Goal: Task Accomplishment & Management: Use online tool/utility

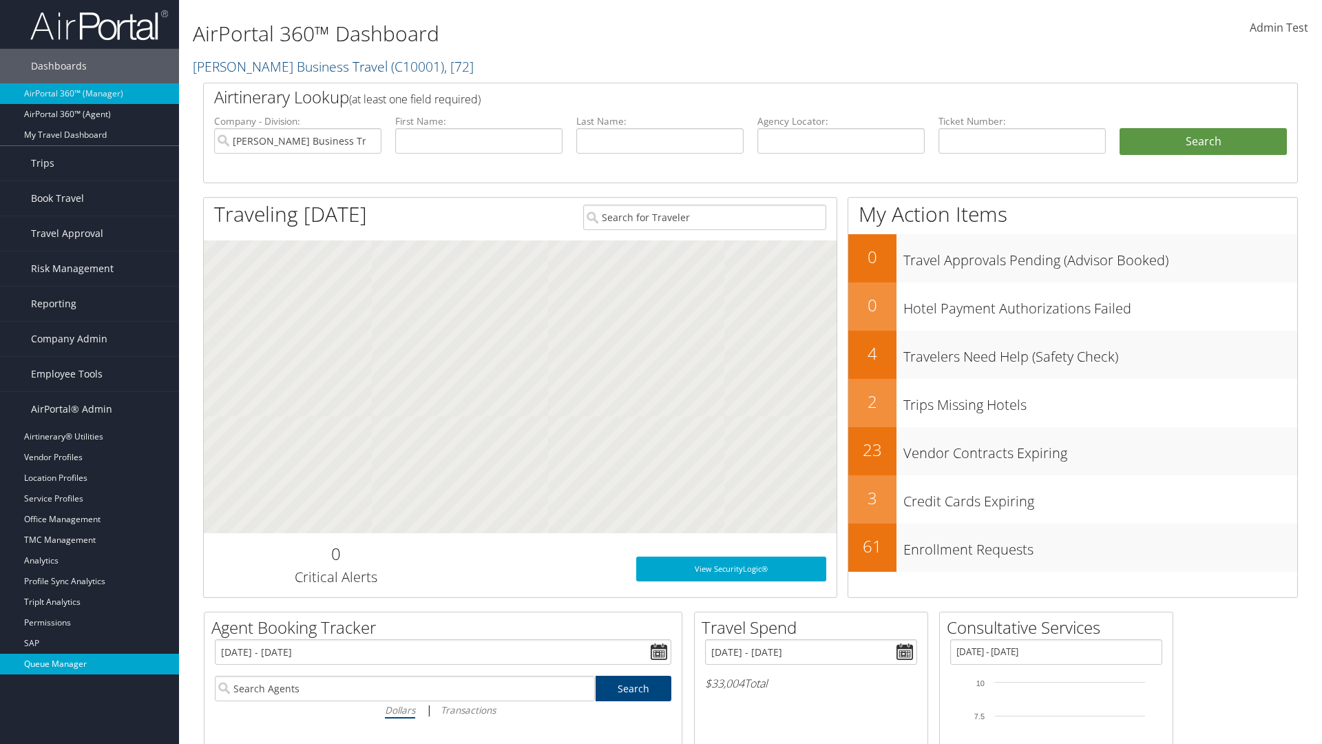
click at [89, 664] on link "Queue Manager" at bounding box center [89, 663] width 179 height 21
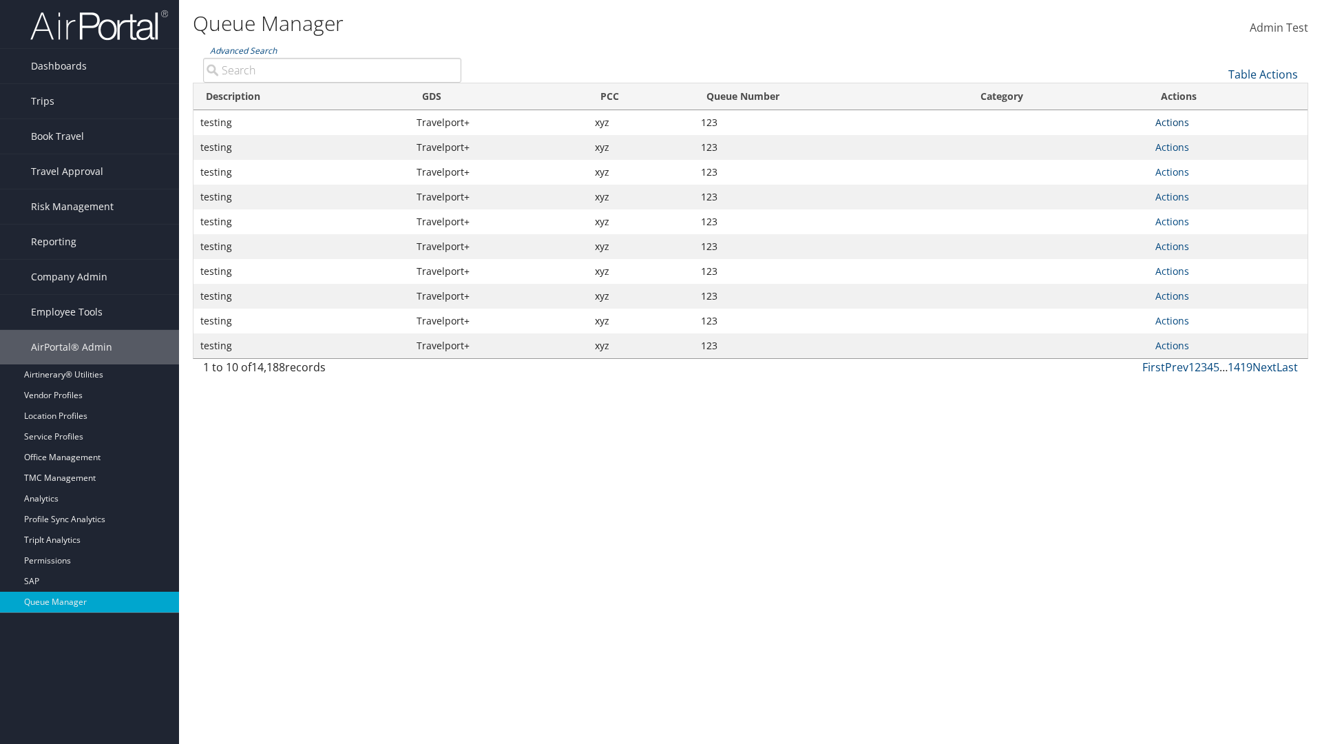
click at [1172, 122] on link "Actions" at bounding box center [1172, 122] width 34 height 13
click at [0, 0] on link "Push To Queue" at bounding box center [0, 0] width 0 height 0
type input "Push To Queue"
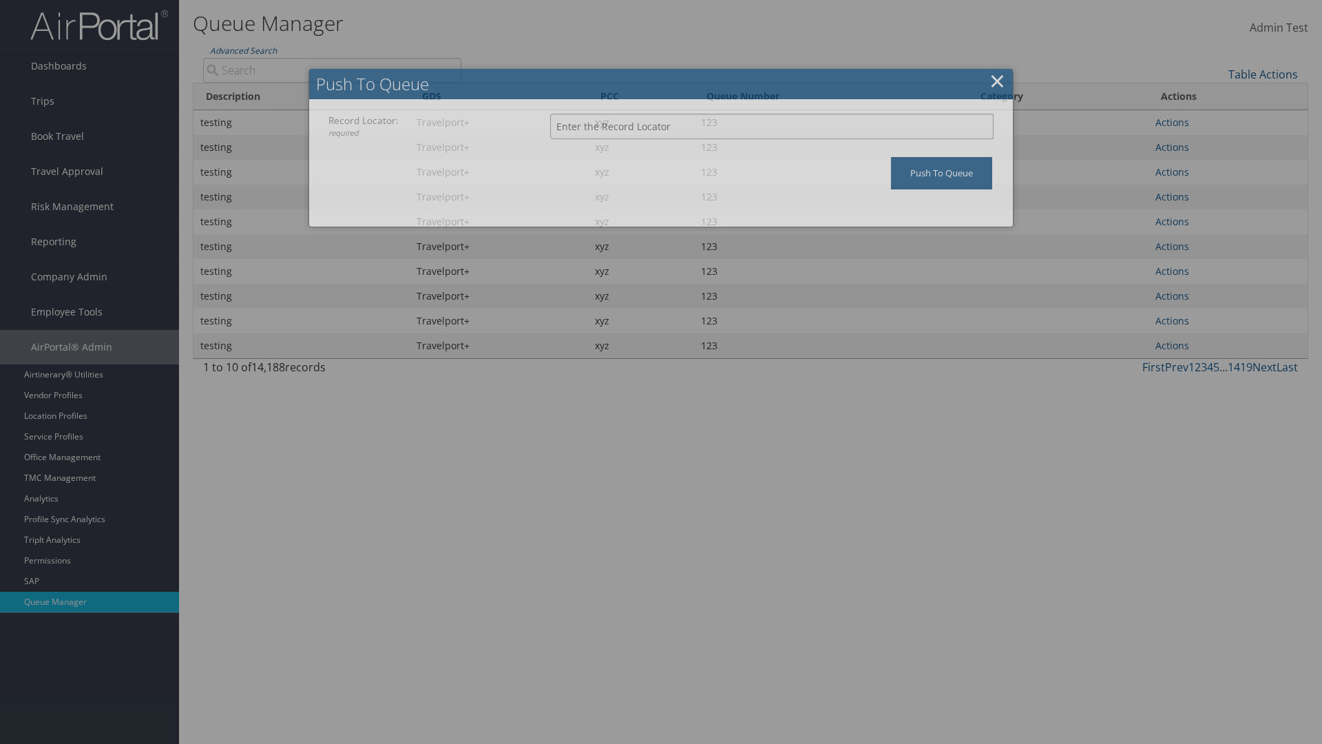
click at [772, 126] on input "Record Locator: required" at bounding box center [771, 126] width 443 height 25
type input "123"
click at [941, 173] on input "Push To Queue" at bounding box center [941, 173] width 101 height 32
